Goal: Information Seeking & Learning: Learn about a topic

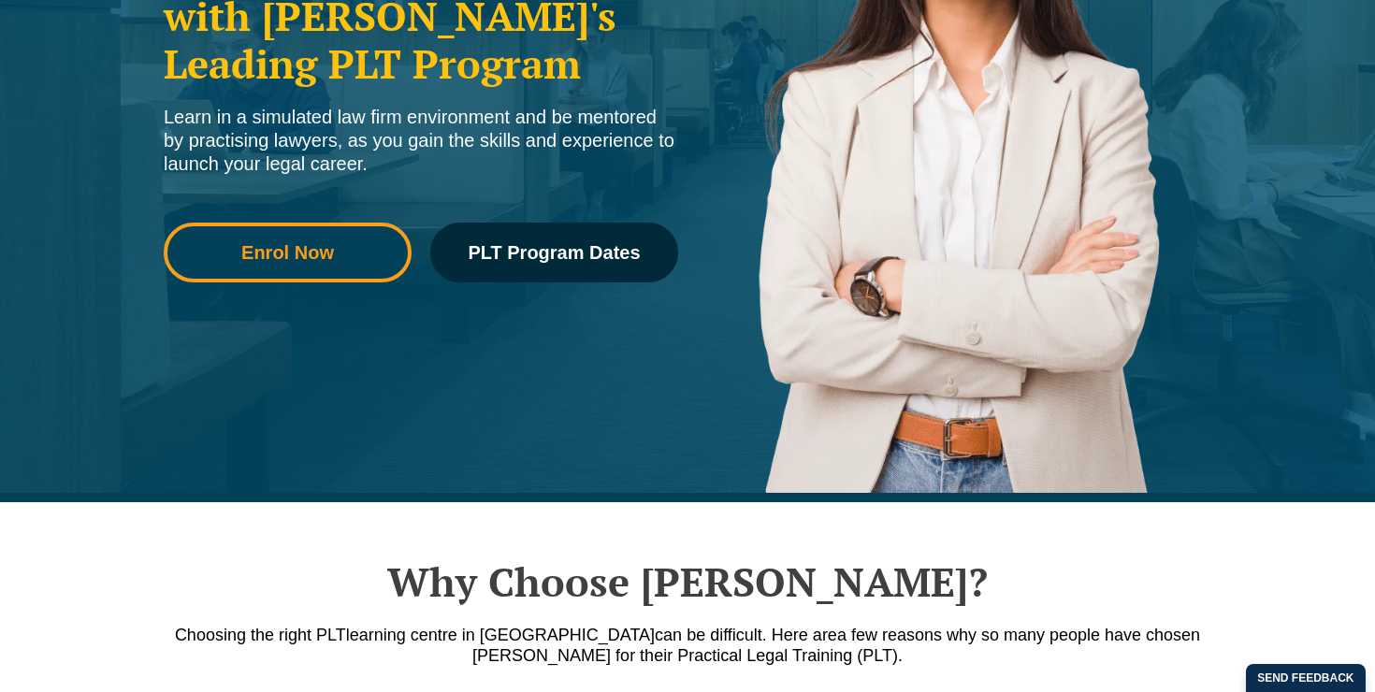
click at [256, 226] on link "Enrol Now" at bounding box center [288, 253] width 248 height 60
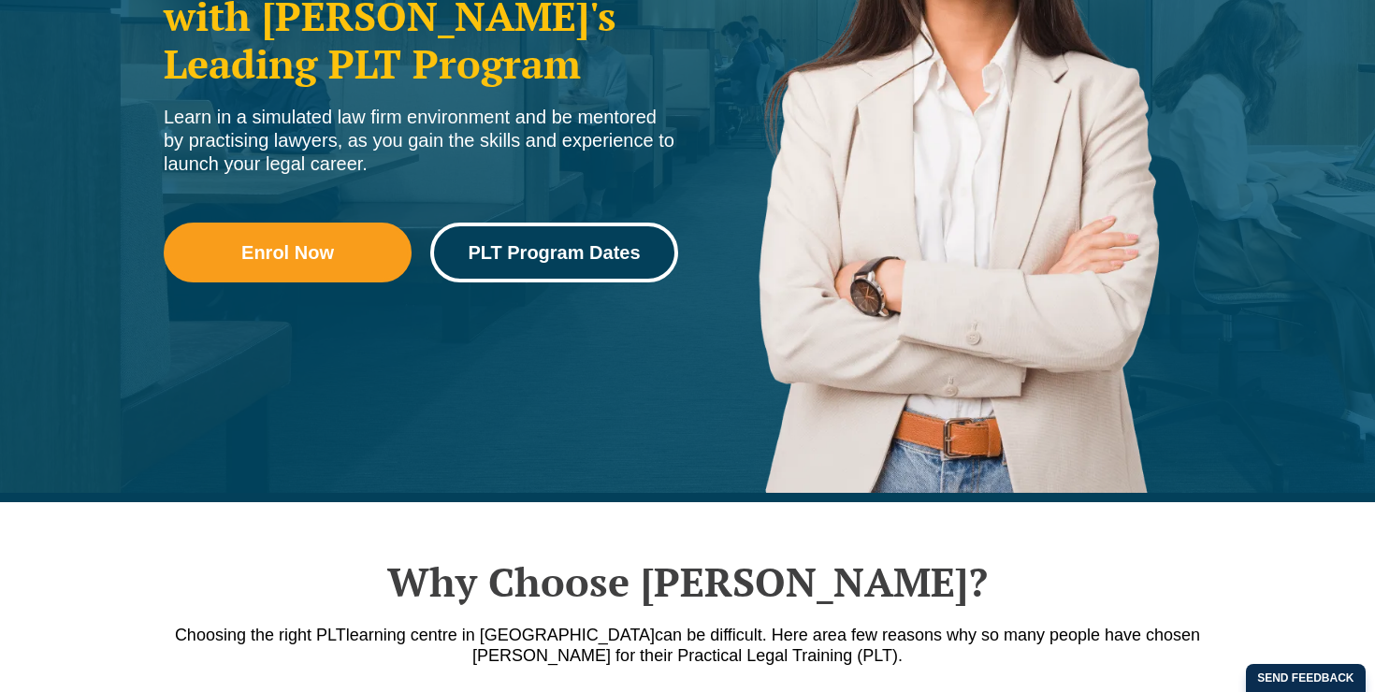
click at [502, 251] on span "PLT Program Dates" at bounding box center [554, 252] width 172 height 19
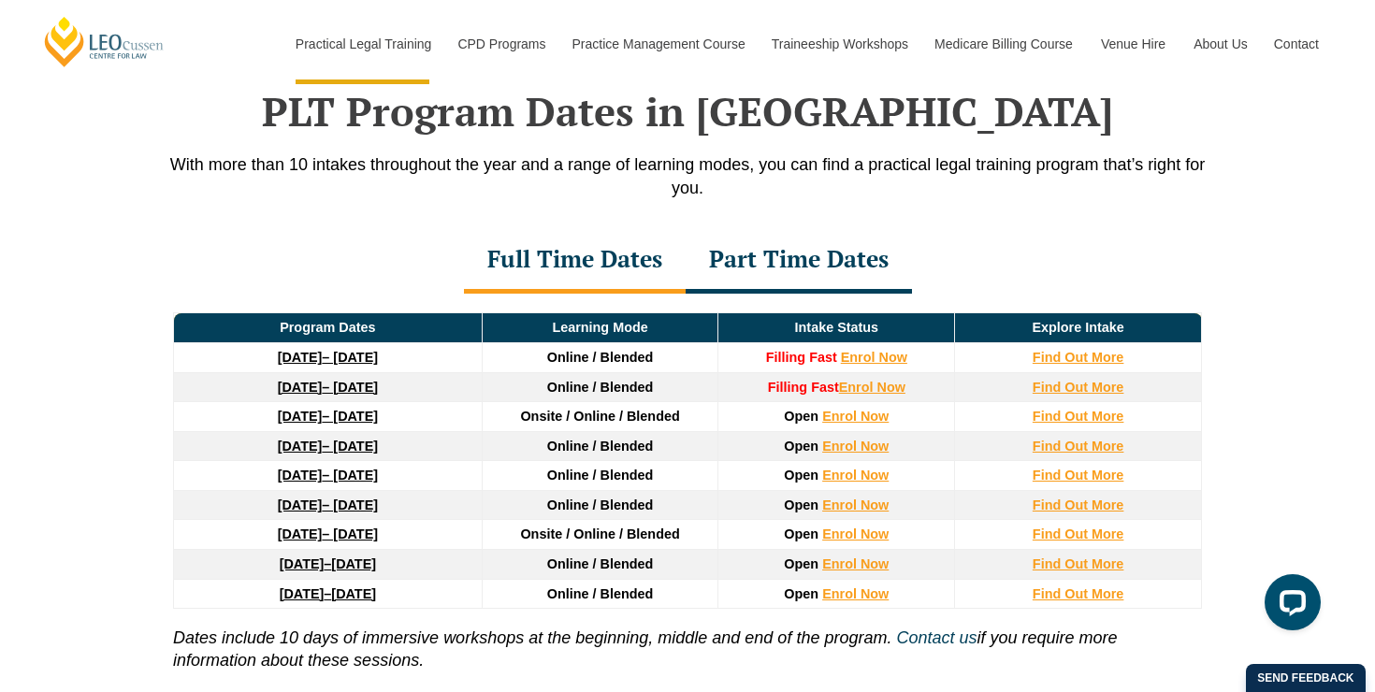
scroll to position [2441, 0]
click at [307, 394] on strong "8 December 2025" at bounding box center [300, 387] width 45 height 15
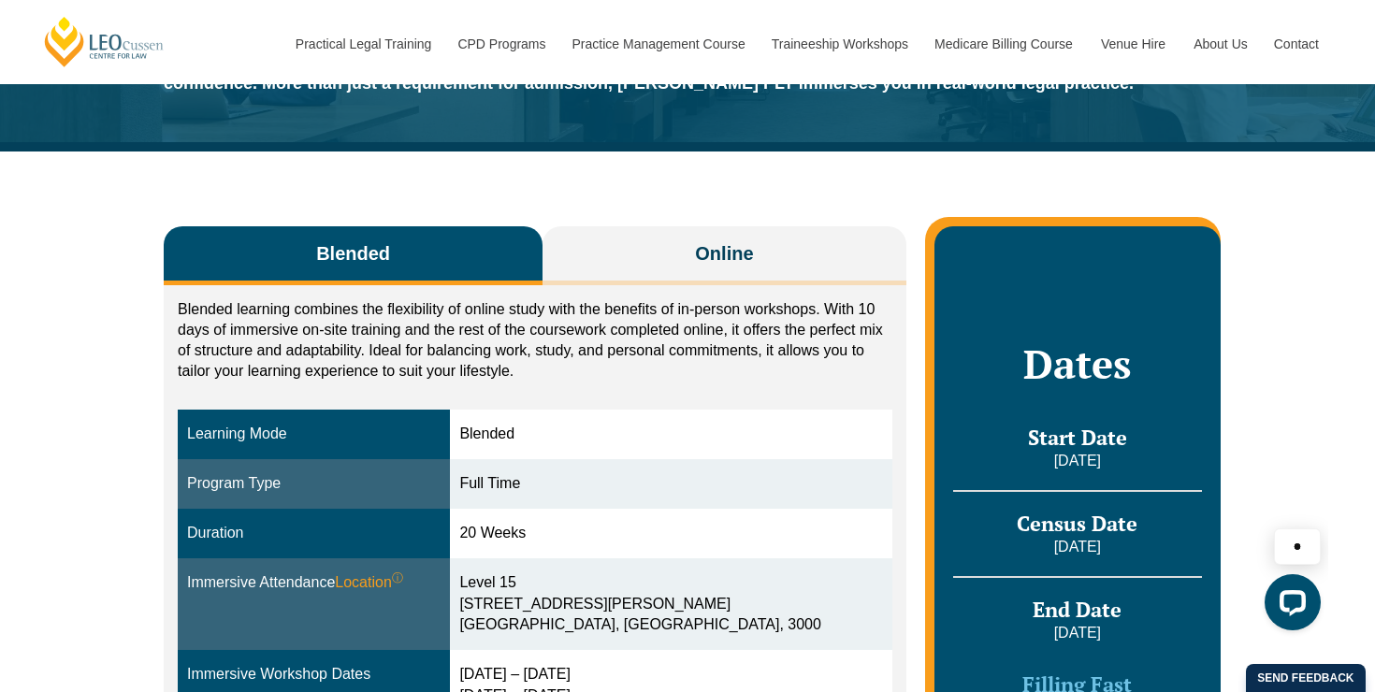
scroll to position [196, 0]
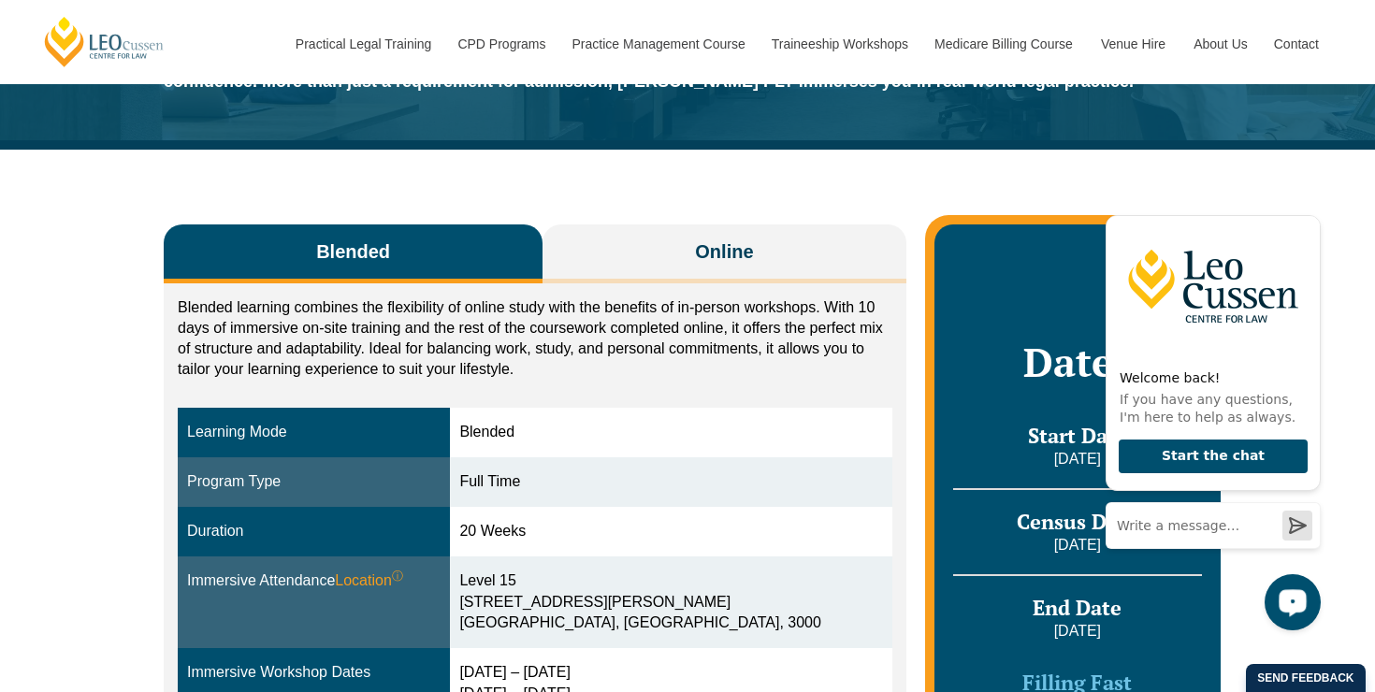
click at [1281, 605] on div "Open LiveChat chat widget" at bounding box center [1293, 601] width 32 height 32
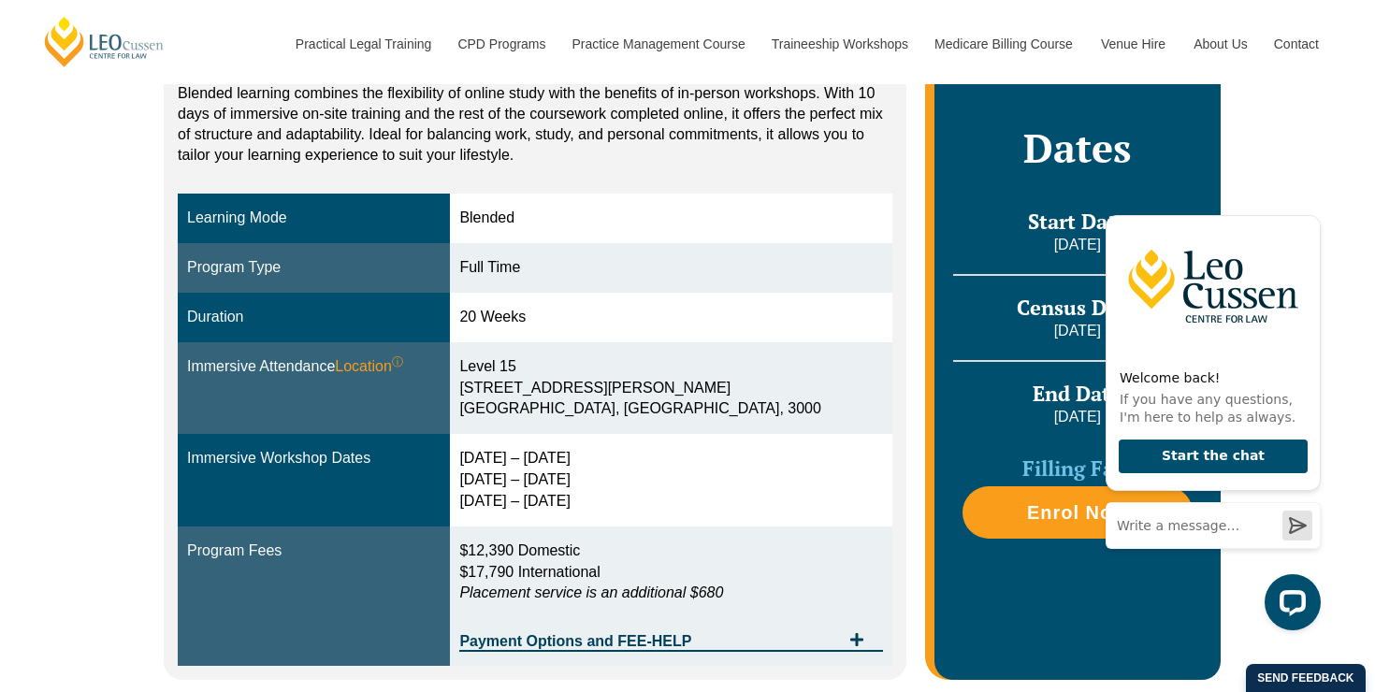
scroll to position [421, 0]
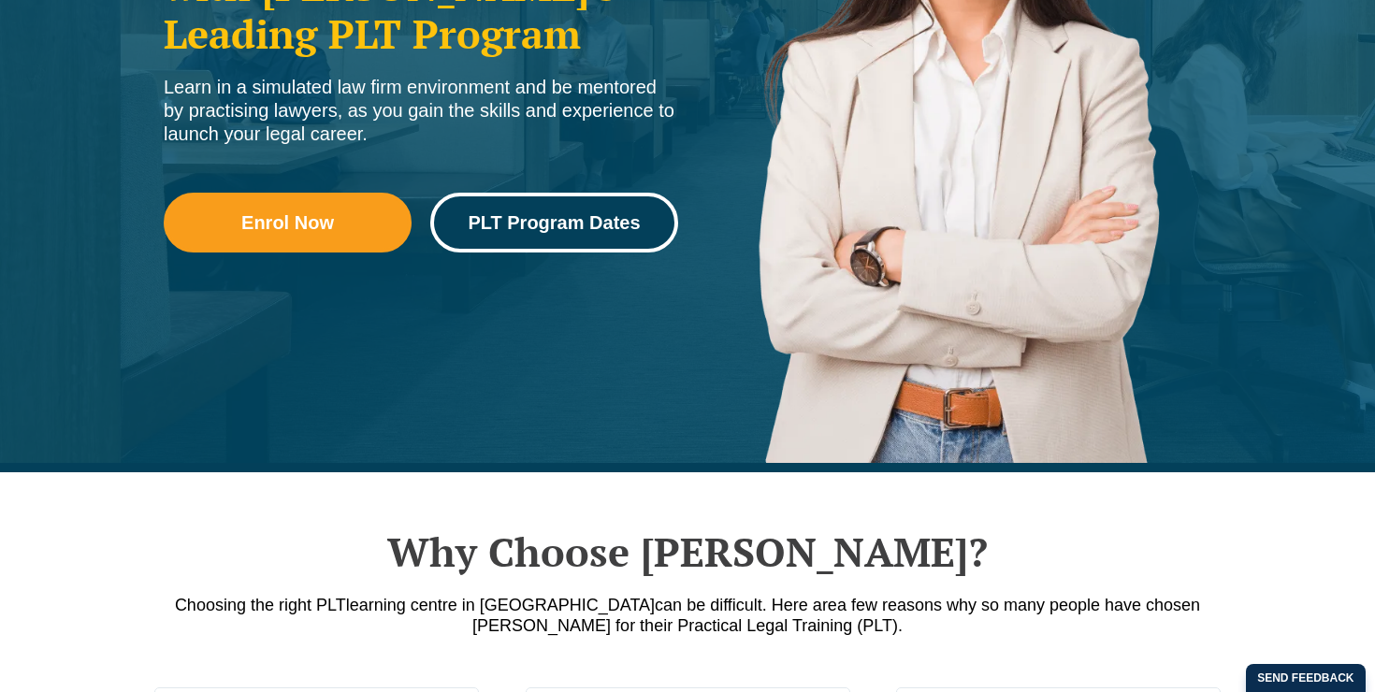
click at [554, 229] on span "PLT Program Dates" at bounding box center [554, 222] width 172 height 19
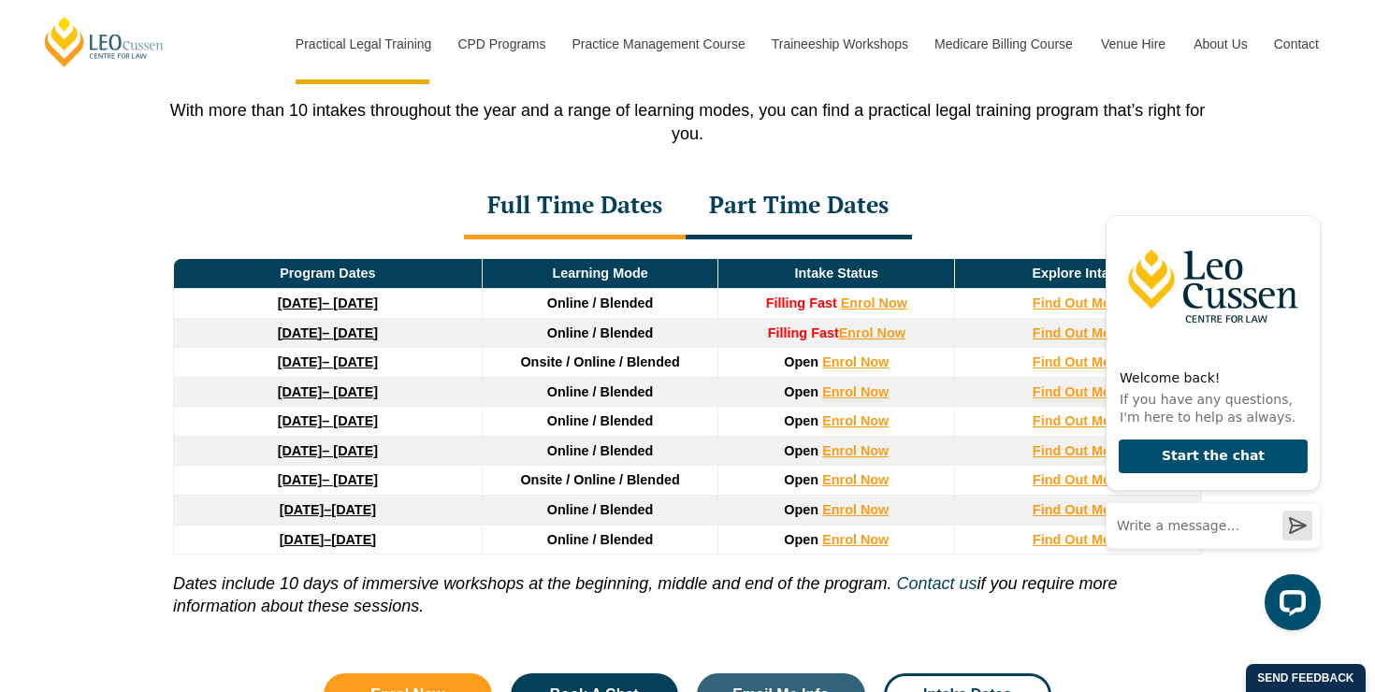
scroll to position [2515, 0]
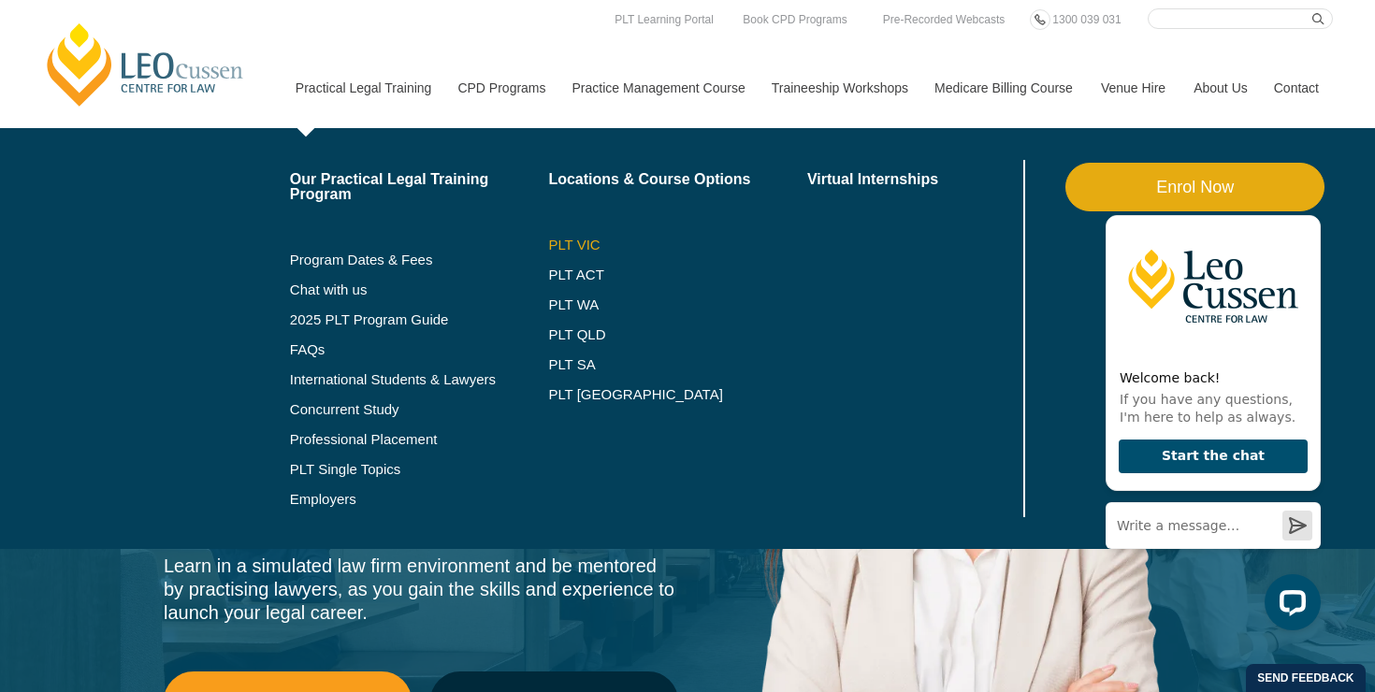
click at [552, 242] on link "PLT VIC" at bounding box center [677, 245] width 259 height 15
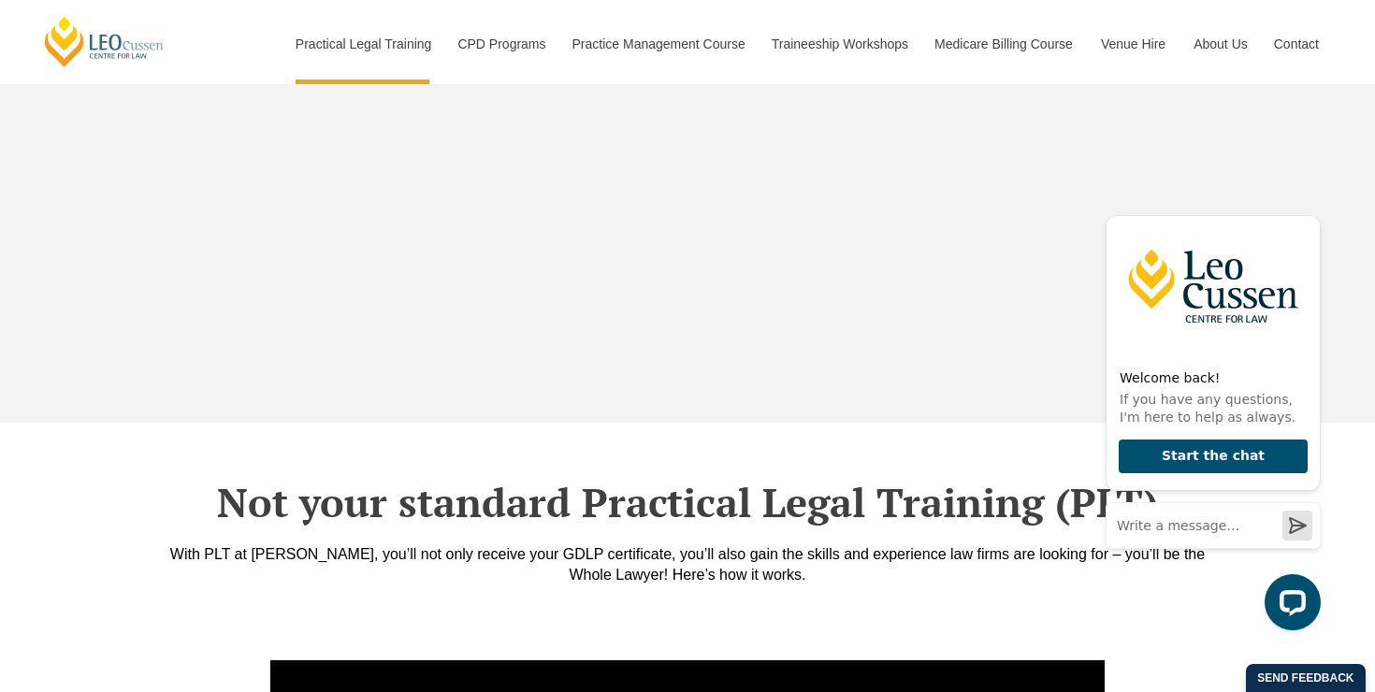
scroll to position [6172, 0]
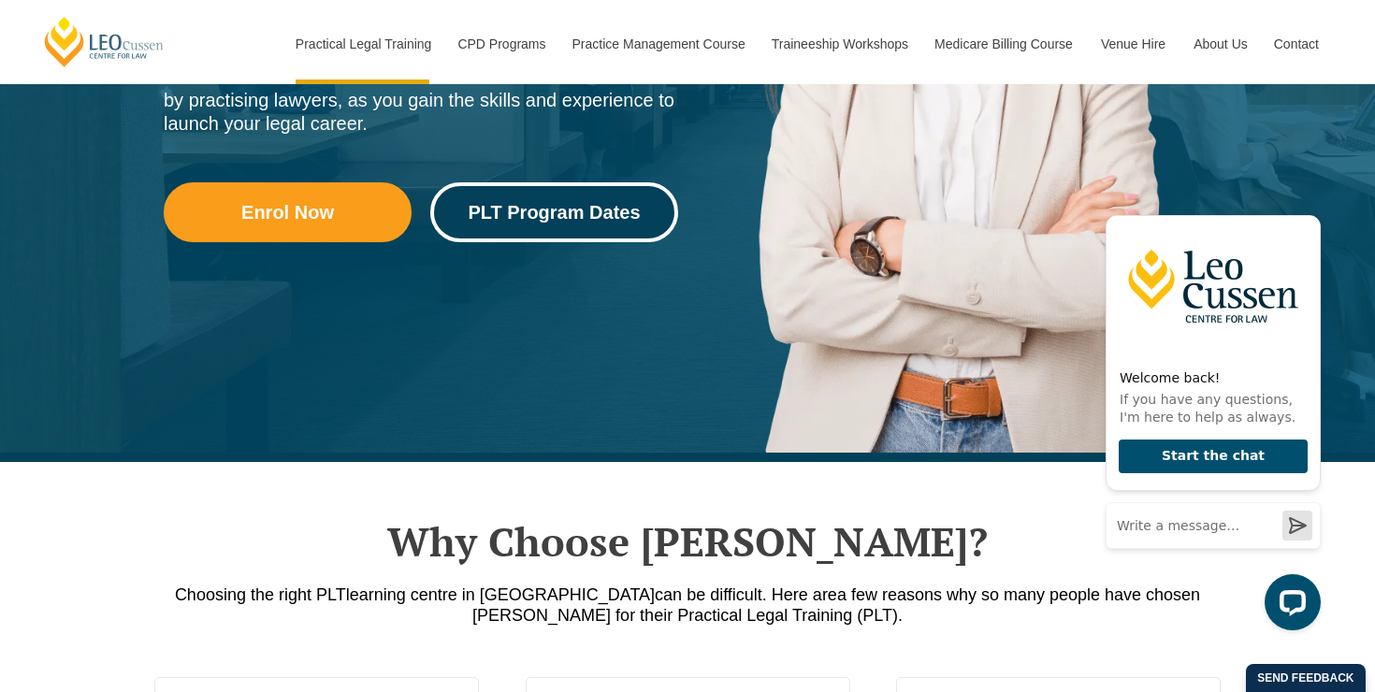
click at [529, 217] on span "PLT Program Dates" at bounding box center [554, 212] width 172 height 19
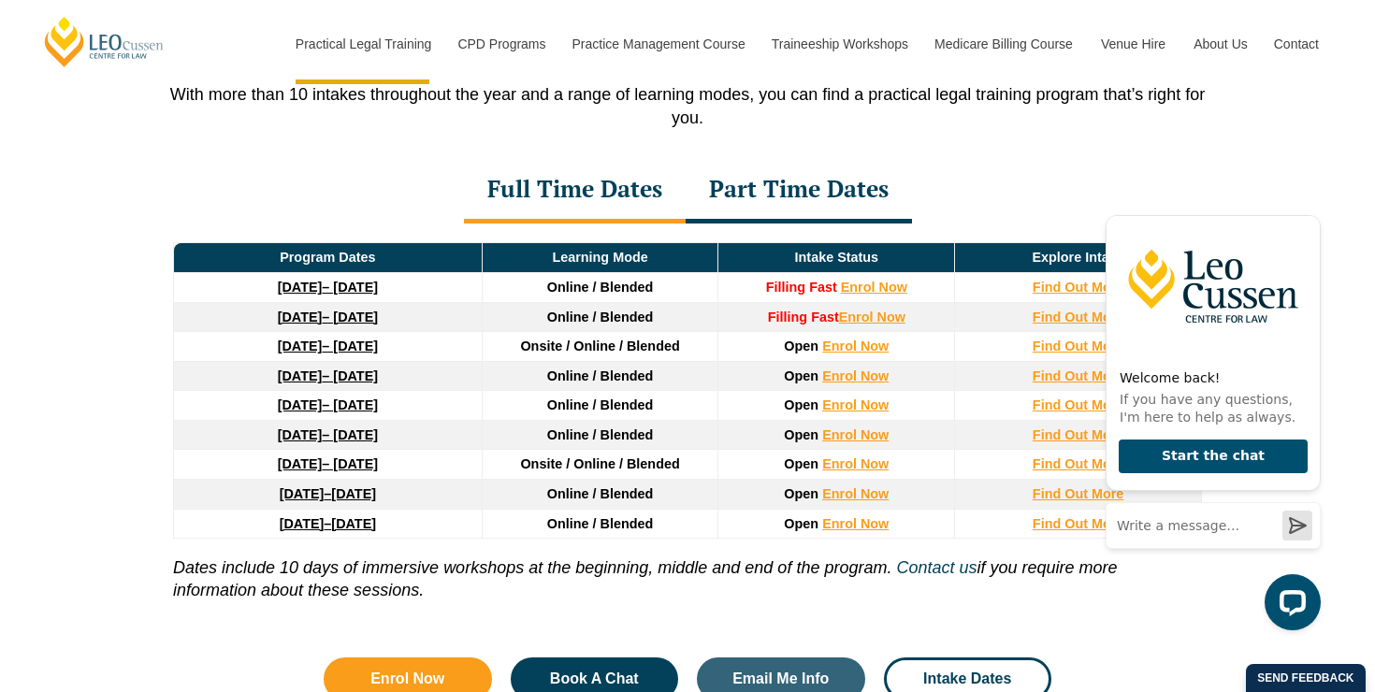
scroll to position [2567, 0]
